Goal: Information Seeking & Learning: Find contact information

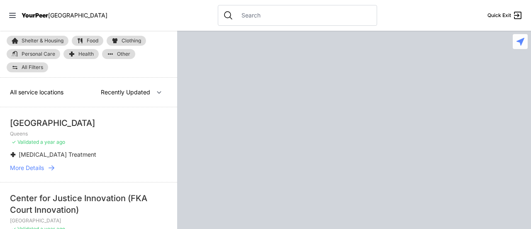
scroll to position [18, 0]
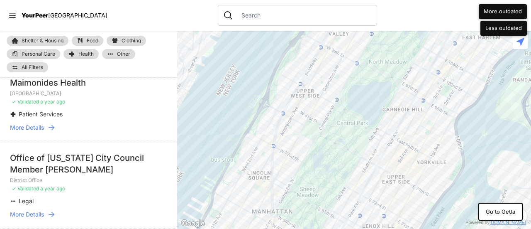
scroll to position [1129, 0]
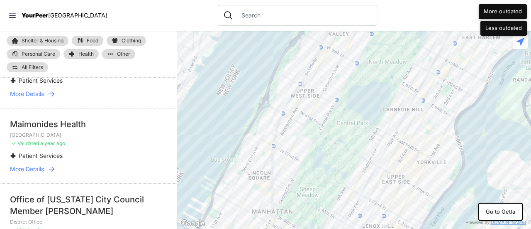
drag, startPoint x: 34, startPoint y: 177, endPoint x: 160, endPoint y: 141, distance: 131.7
click at [160, 138] on p "Medical Center" at bounding box center [88, 134] width 157 height 7
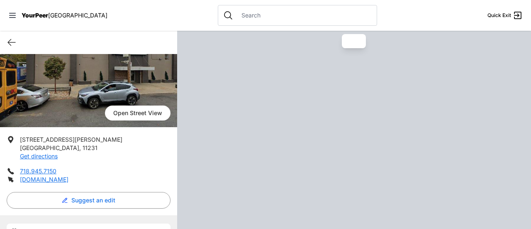
scroll to position [141, 0]
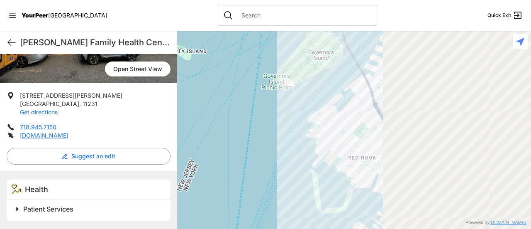
click at [60, 209] on span "Patient Services" at bounding box center [48, 208] width 50 height 8
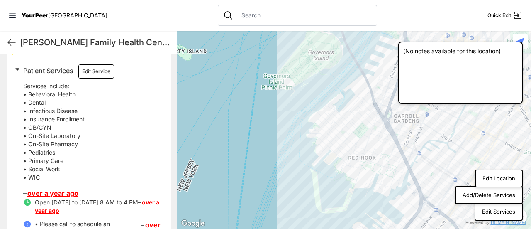
scroll to position [394, 0]
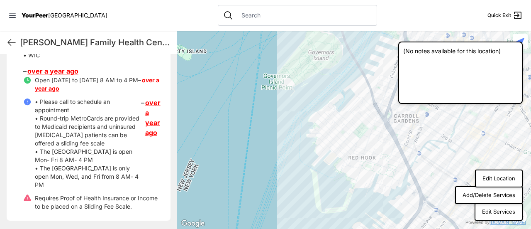
click at [146, 112] on link "over a year ago" at bounding box center [152, 117] width 15 height 40
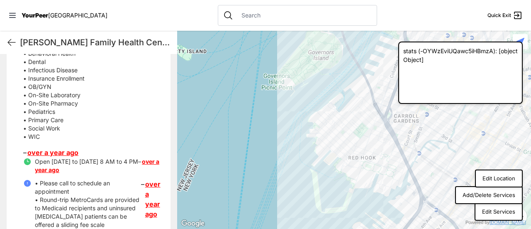
click at [71, 120] on p "Services include: • Behavioral Health • Dental • Infectious Disease • Insurance…" at bounding box center [91, 91] width 137 height 100
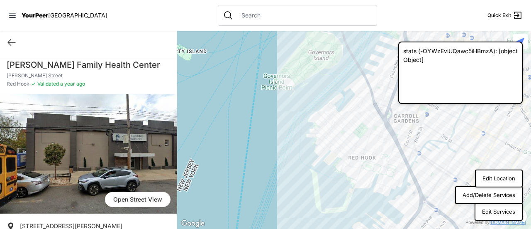
scroll to position [124, 0]
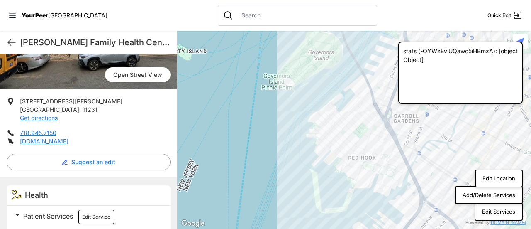
click at [493, 178] on button "Edit Location" at bounding box center [499, 178] width 48 height 18
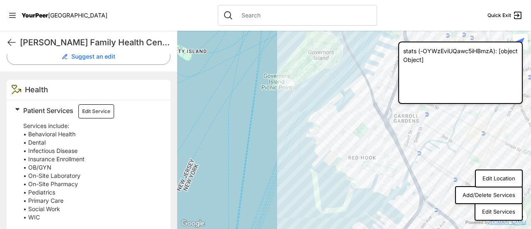
scroll to position [310, 0]
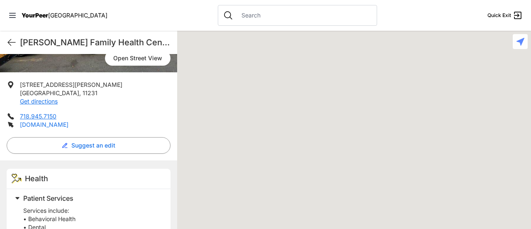
click at [46, 128] on link "[DOMAIN_NAME]" at bounding box center [44, 124] width 49 height 7
